Goal: Find contact information: Find contact information

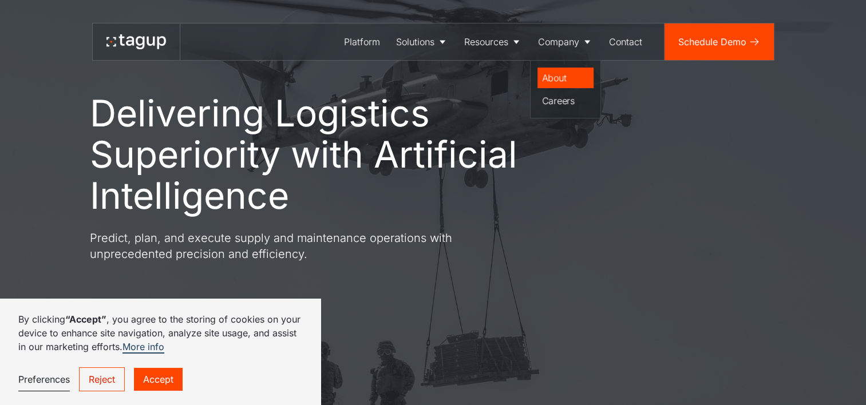
click at [568, 76] on div "About" at bounding box center [565, 78] width 47 height 14
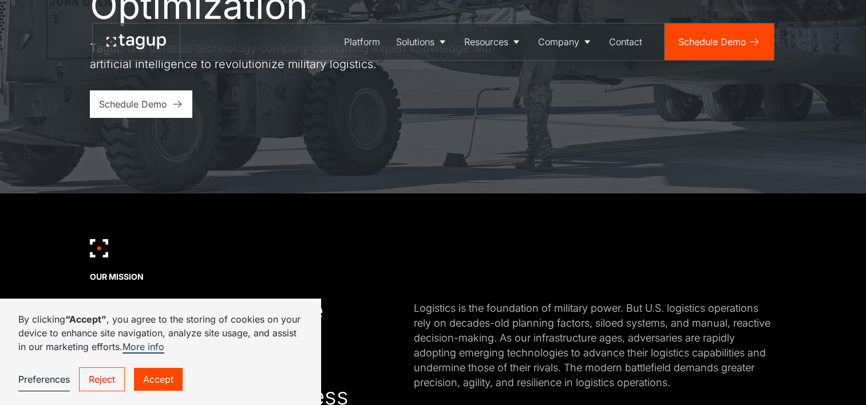
scroll to position [213, 0]
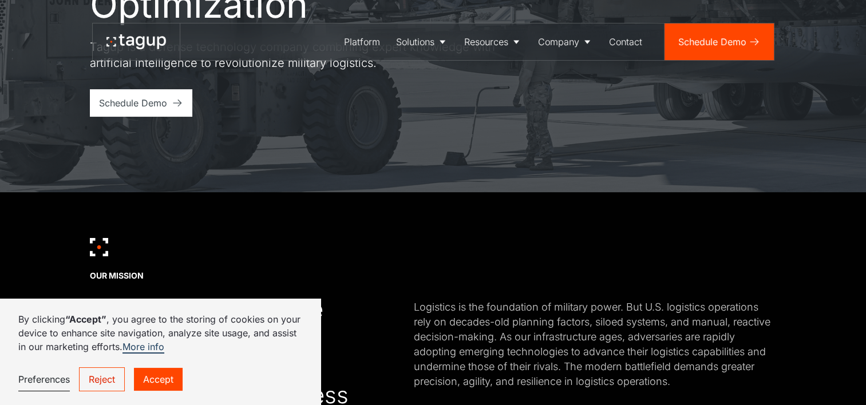
click at [172, 378] on link "Accept" at bounding box center [158, 379] width 49 height 23
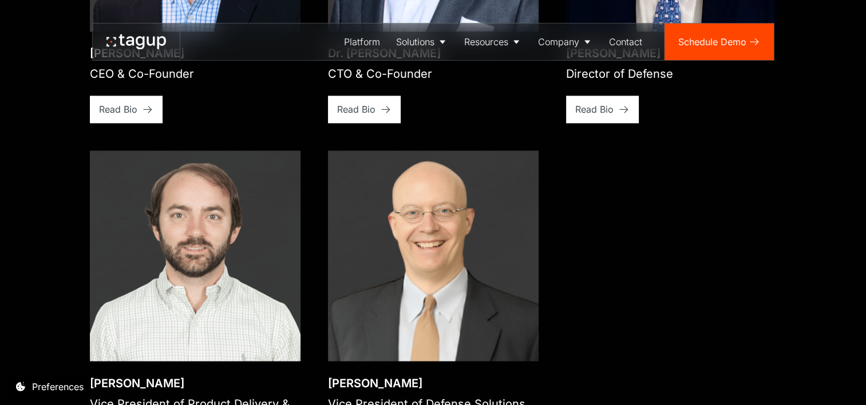
scroll to position [1807, 0]
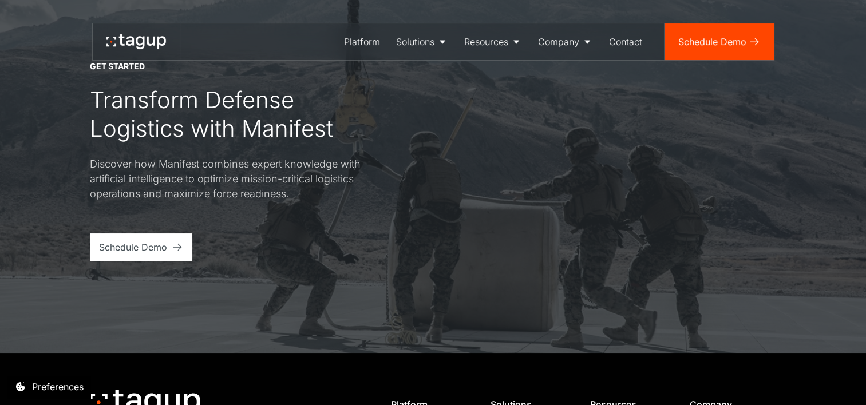
scroll to position [4520, 0]
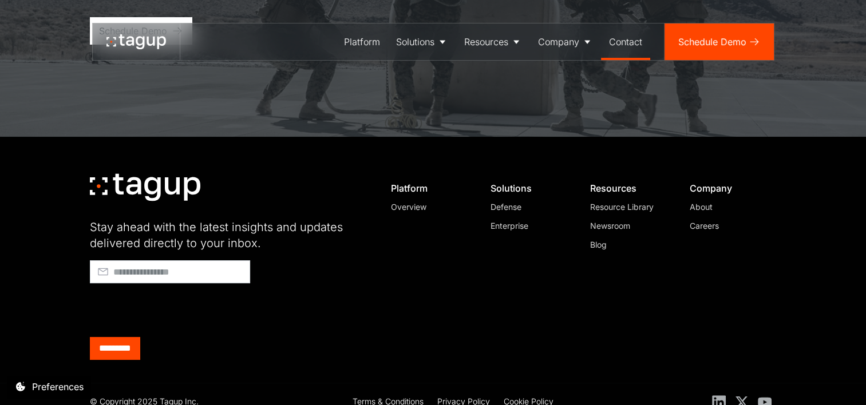
click at [629, 42] on div "Contact" at bounding box center [625, 42] width 33 height 14
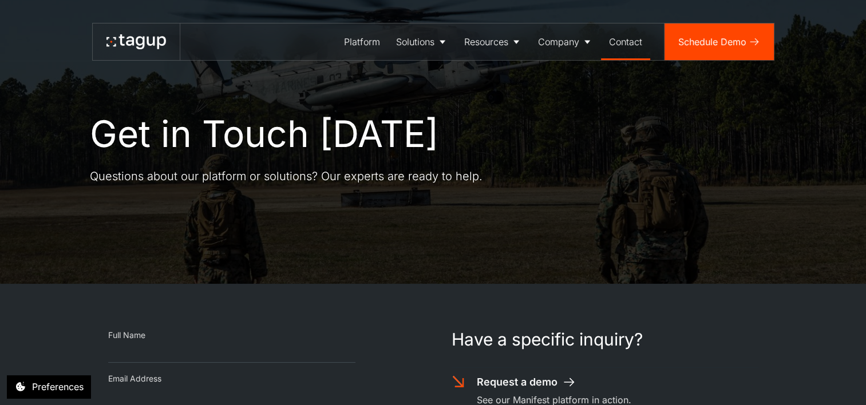
click at [130, 46] on icon at bounding box center [137, 41] width 60 height 15
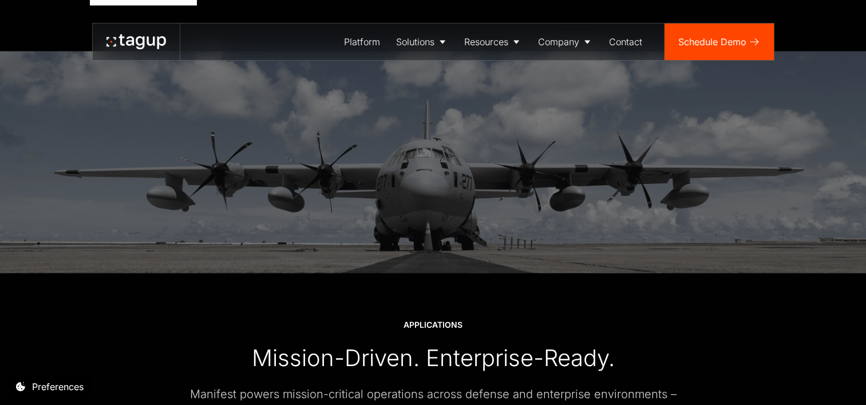
scroll to position [2446, 0]
